Goal: Information Seeking & Learning: Learn about a topic

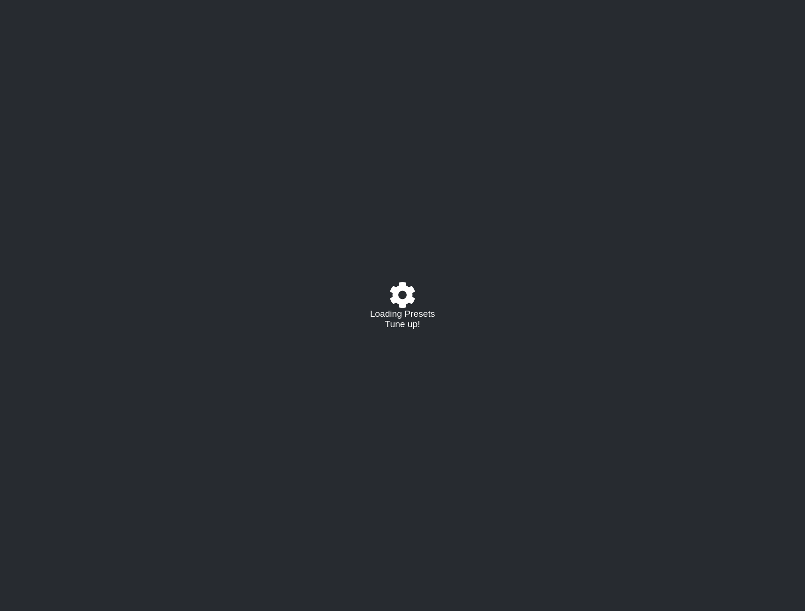
select select "/023927597434"
select select "Eb"
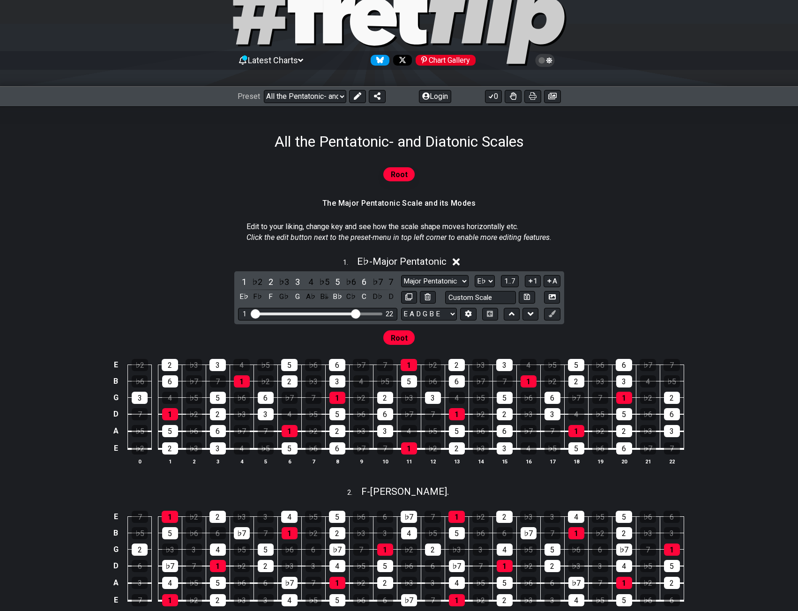
scroll to position [47, 0]
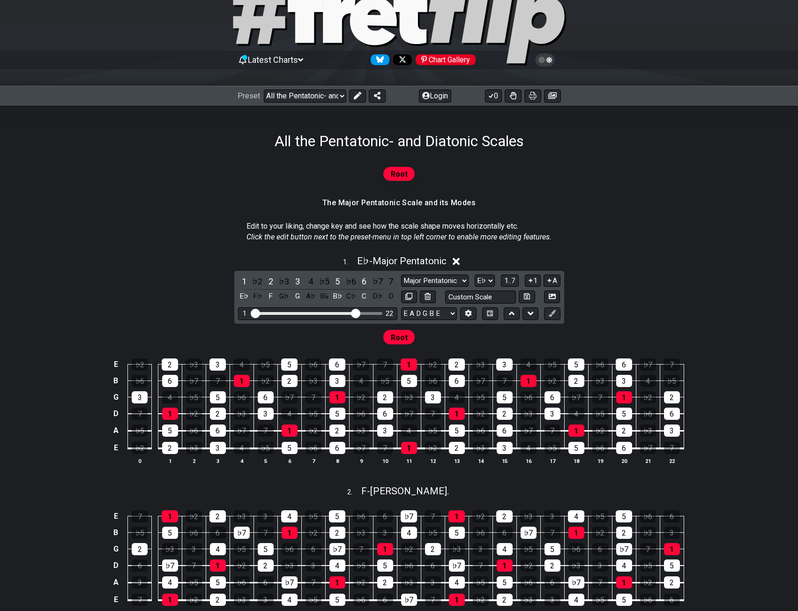
click at [460, 262] on icon at bounding box center [456, 261] width 7 height 10
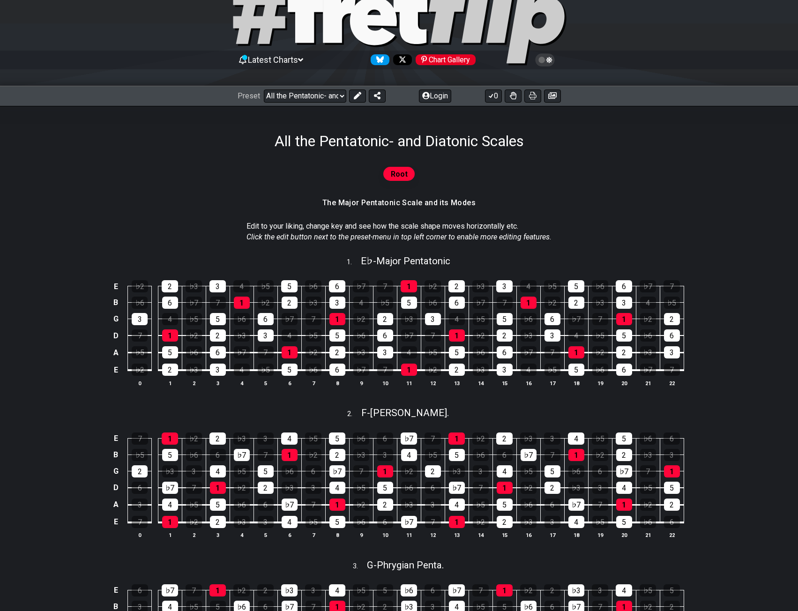
drag, startPoint x: 406, startPoint y: 178, endPoint x: 409, endPoint y: 172, distance: 6.5
click at [404, 172] on span "Root" at bounding box center [399, 174] width 17 height 14
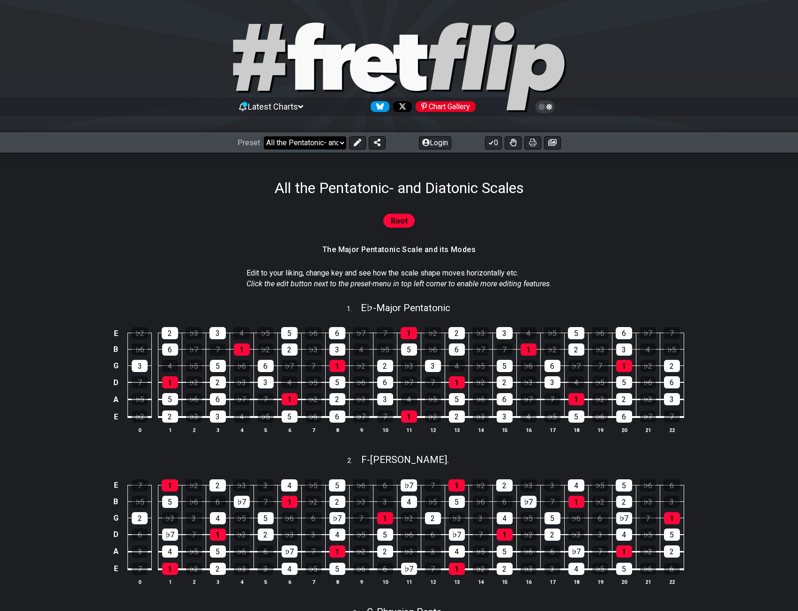
click at [322, 144] on select "Welcome to #fretflip! All the Pentatonic- and Diatonic Scales Custom Preset Min…" at bounding box center [305, 142] width 82 height 13
click at [354, 141] on icon at bounding box center [357, 142] width 7 height 7
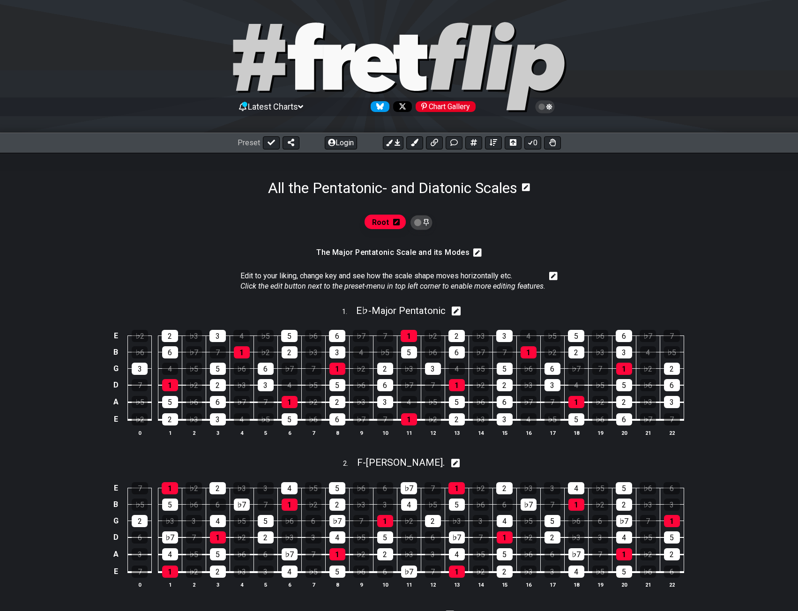
click at [397, 222] on icon at bounding box center [396, 221] width 7 height 7
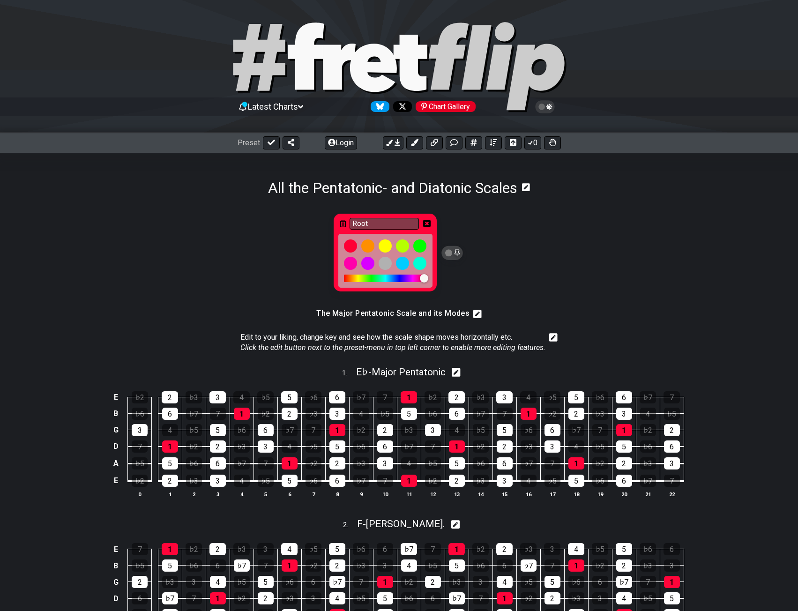
click at [556, 224] on div "Root" at bounding box center [399, 256] width 731 height 97
click at [427, 222] on icon at bounding box center [426, 223] width 7 height 7
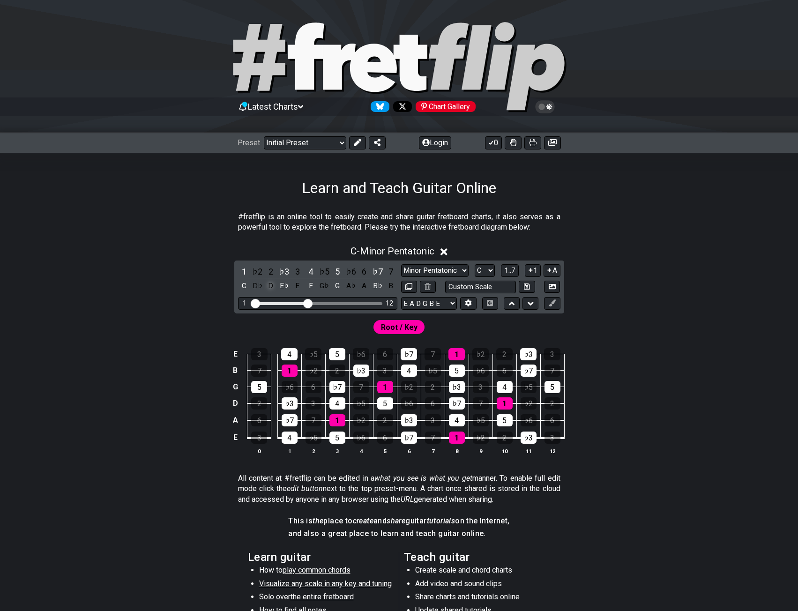
click at [271, 285] on div "D" at bounding box center [271, 286] width 12 height 13
click at [272, 284] on div "D" at bounding box center [271, 286] width 12 height 13
click at [477, 274] on select "A♭ A A♯ B♭ B C C♯ D♭ D D♯ E♭ E F F♯ G♭ G G♯" at bounding box center [485, 270] width 20 height 13
select select "D"
click at [475, 264] on select "A♭ A A♯ B♭ B C C♯ D♭ D D♯ E♭ E F F♯ G♭ G G♯" at bounding box center [485, 270] width 20 height 13
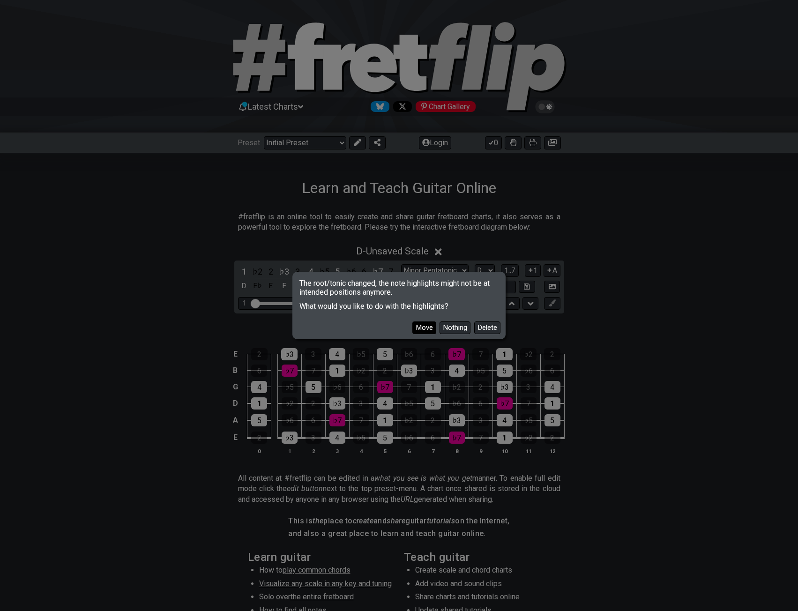
click at [423, 328] on button "Move" at bounding box center [424, 328] width 24 height 13
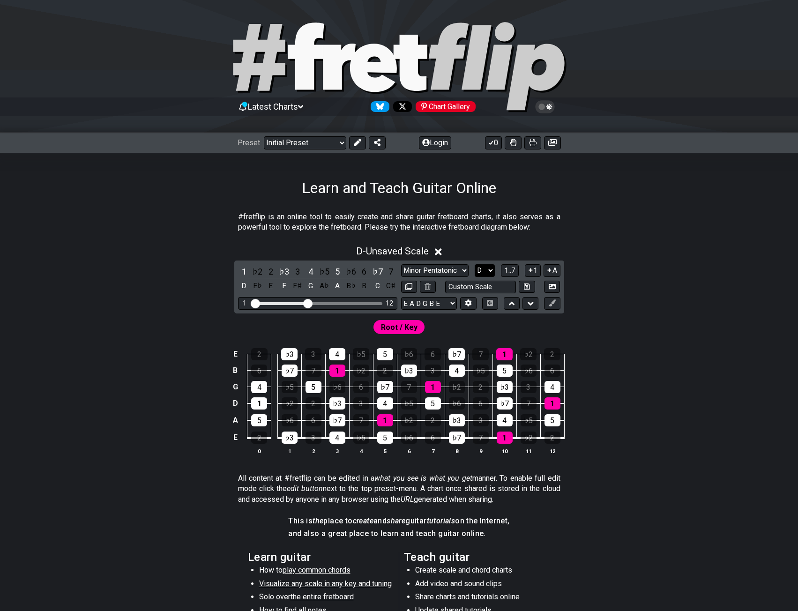
click at [477, 269] on select "A♭ A A♯ B♭ B C C♯ D♭ D D♯ E♭ E F F♯ G♭ G G♯" at bounding box center [485, 270] width 20 height 13
click at [465, 270] on select "Minor Pentatonic Click to edit Minor Pentatonic Major Pentatonic Minor Blues Ma…" at bounding box center [434, 270] width 67 height 13
click at [489, 288] on input "text" at bounding box center [480, 287] width 71 height 13
type input "Custom Scale"
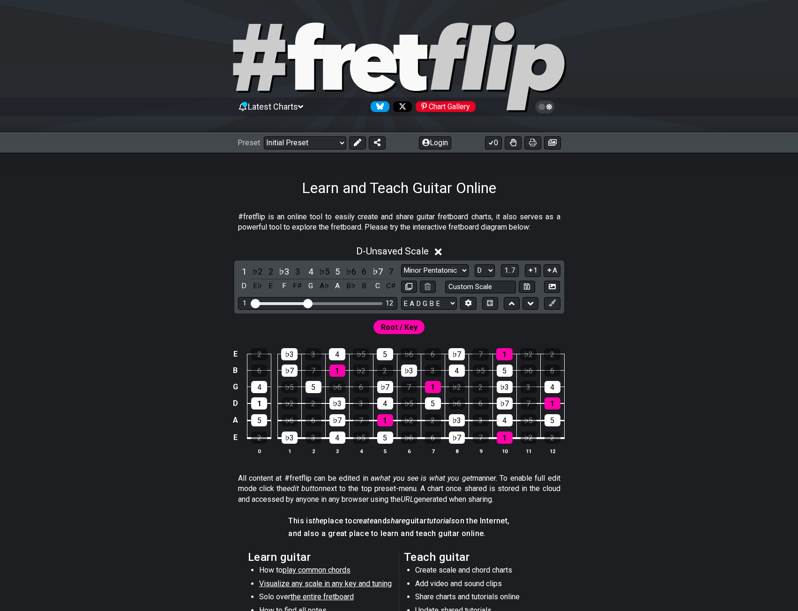
click at [599, 286] on div "D - Unsaved Scale 1 ♭2 2 ♭3 3 4 ♭5 5 ♭6 6 ♭7 7 D E♭ E F F♯ G A♭ A B♭ B C C♯ Min…" at bounding box center [399, 354] width 731 height 228
click at [263, 406] on div "1" at bounding box center [259, 403] width 16 height 12
click at [399, 329] on span "Root / Key" at bounding box center [399, 328] width 37 height 14
click at [482, 268] on select "A♭ A A♯ B♭ B C C♯ D♭ D D♯ E♭ E F F♯ G♭ G G♯" at bounding box center [485, 270] width 20 height 13
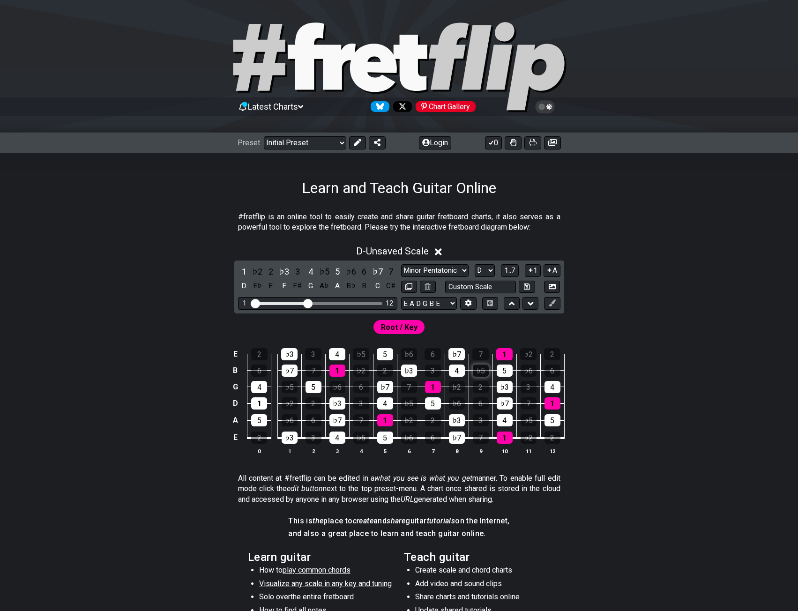
select select "D#"
click at [475, 264] on select "A♭ A A♯ B♭ B C C♯ D♭ D D♯ E♭ E F F♯ G♭ G G♯" at bounding box center [485, 270] width 20 height 13
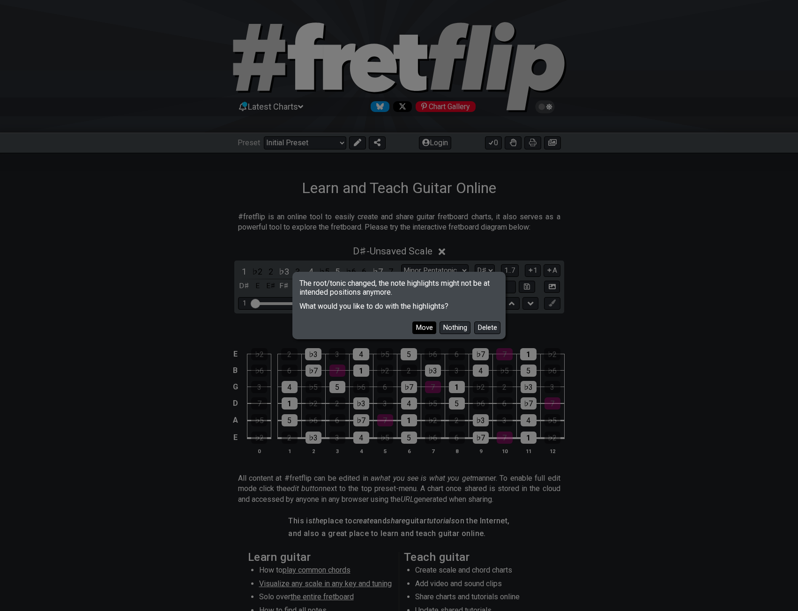
click at [421, 324] on button "Move" at bounding box center [424, 328] width 24 height 13
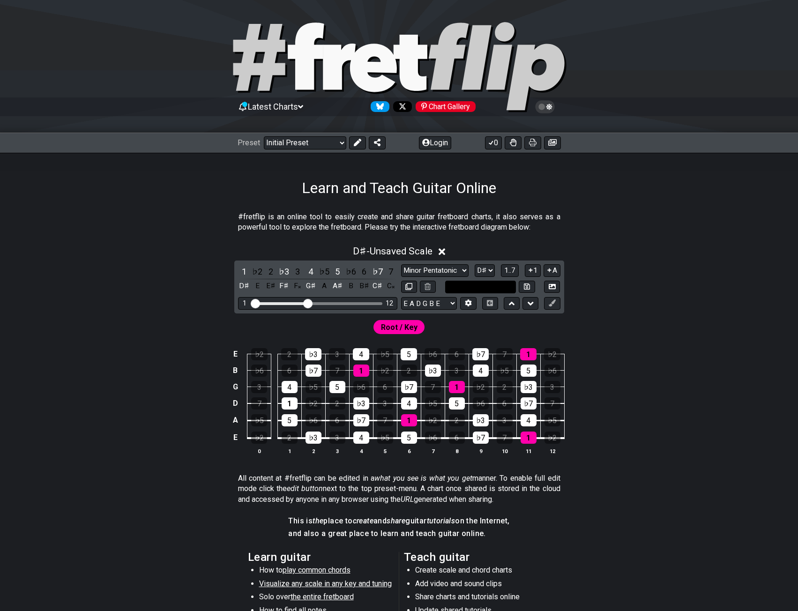
click at [465, 286] on input "text" at bounding box center [480, 287] width 71 height 13
type input "Custom Scale"
click at [455, 271] on select "Minor Pentatonic Click to edit Minor Pentatonic Major Pentatonic Minor Blues Ma…" at bounding box center [434, 270] width 67 height 13
click at [455, 272] on select "Minor Pentatonic Click to edit Minor Pentatonic Major Pentatonic Minor Blues Ma…" at bounding box center [434, 270] width 67 height 13
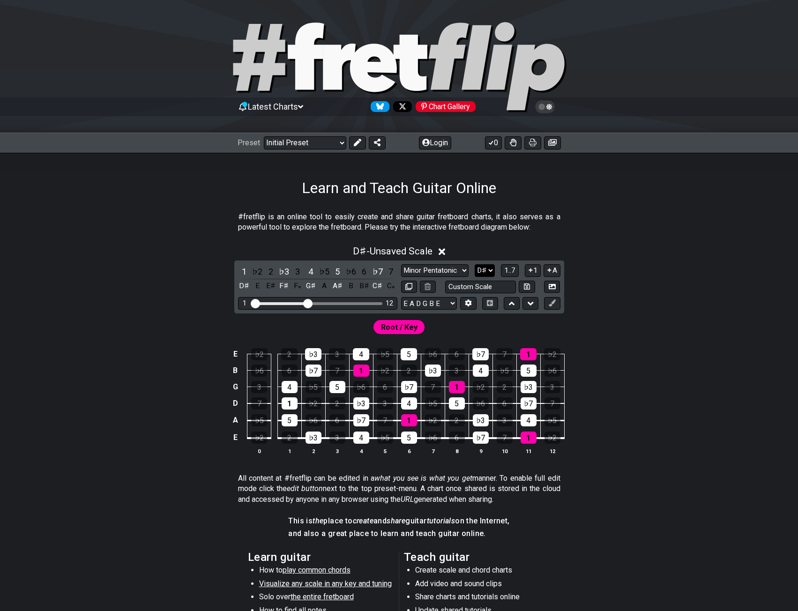
click at [478, 273] on select "A♭ A A♯ B♭ B C C♯ D♭ D D♯ E♭ E F F♯ G♭ G G♯" at bounding box center [485, 270] width 20 height 13
select select "D"
click at [475, 264] on select "A♭ A A♯ B♭ B C C♯ D♭ D D♯ E♭ E F F♯ G♭ G G♯" at bounding box center [485, 270] width 20 height 13
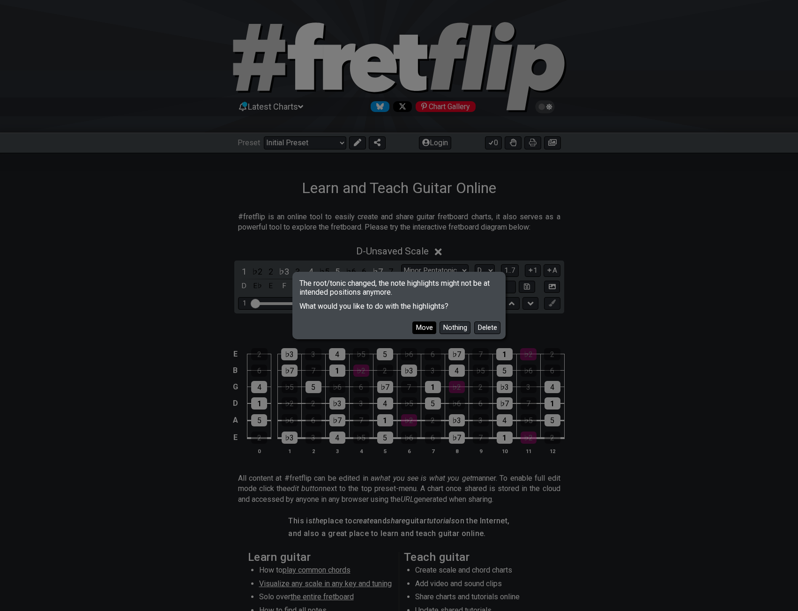
click at [427, 327] on button "Move" at bounding box center [424, 328] width 24 height 13
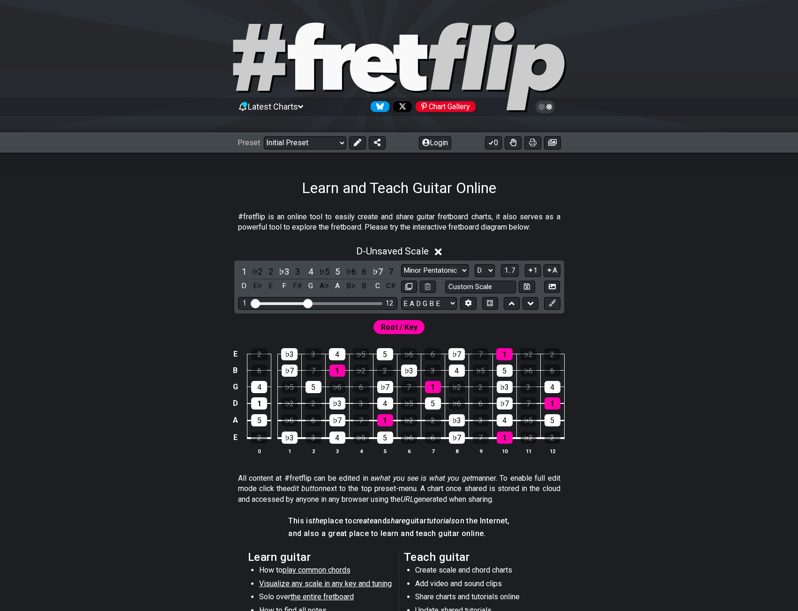
click at [436, 259] on div "D - Unsaved Scale 1 ♭2 2 ♭3 3 4 ♭5 5 ♭6 6 ♭7 7 D E♭ E F F♯ G A♭ A B♭ B C C♯ Min…" at bounding box center [399, 354] width 731 height 228
click at [442, 273] on select "Minor Pentatonic Click to edit Minor Pentatonic Major Pentatonic Minor Blues Ma…" at bounding box center [434, 270] width 67 height 13
select select "Major Pentatonic"
click at [401, 264] on select "Minor Pentatonic Click to edit Minor Pentatonic Major Pentatonic Minor Blues Ma…" at bounding box center [434, 270] width 67 height 13
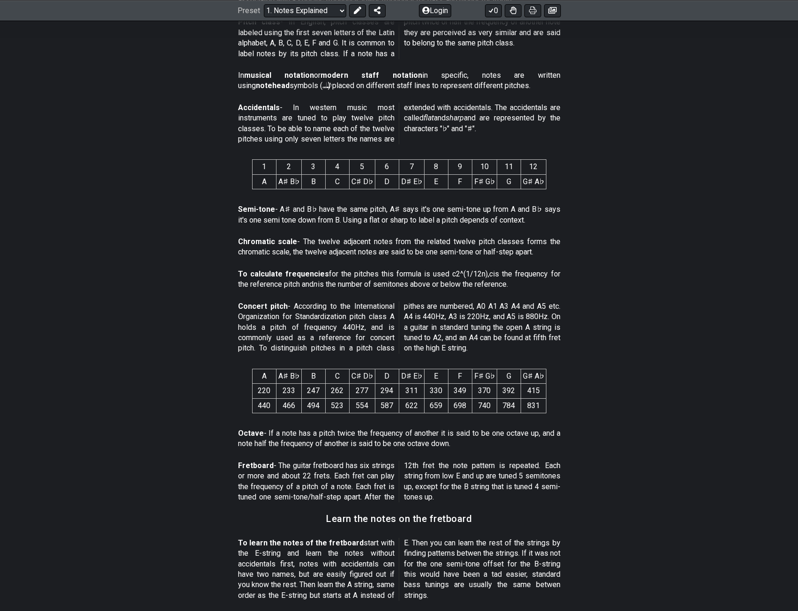
scroll to position [375, 0]
